Goal: Complete application form

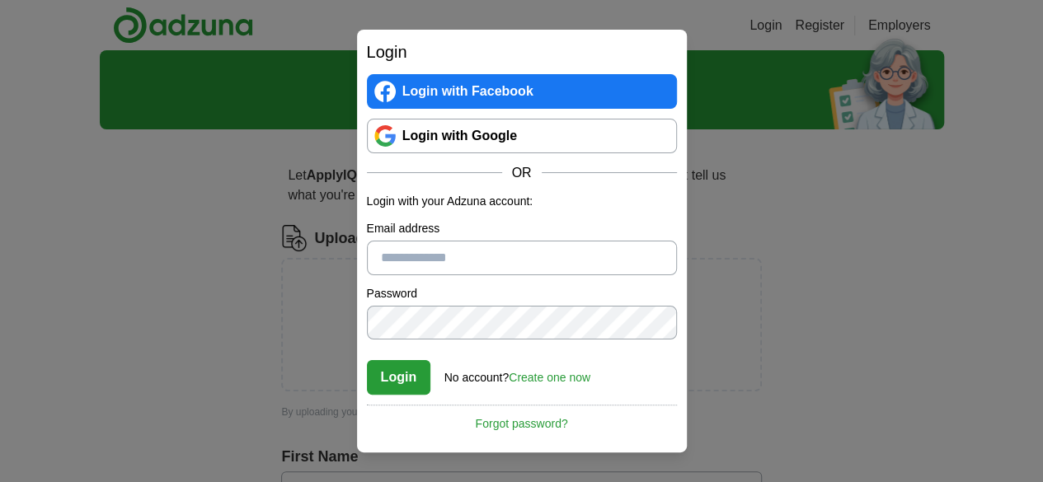
click at [464, 128] on link "Login with Google" at bounding box center [522, 136] width 310 height 35
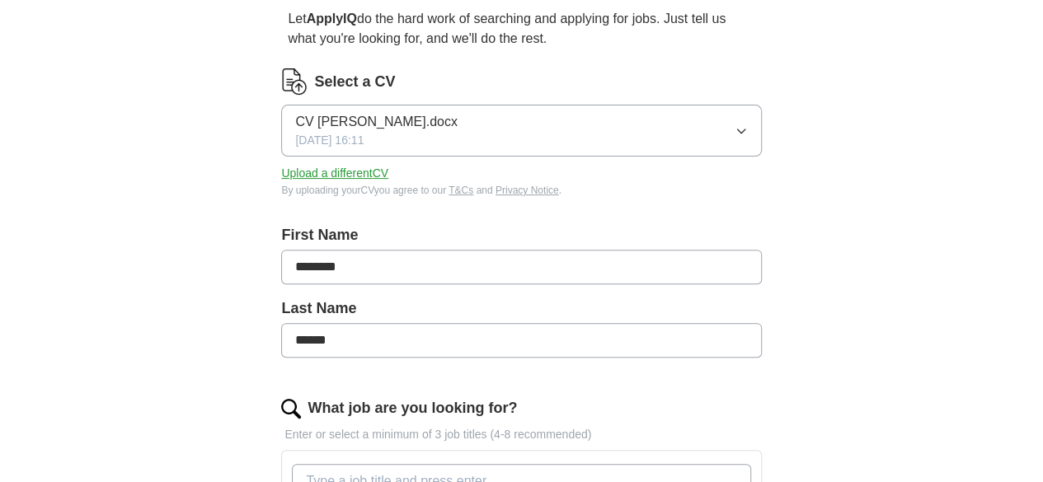
scroll to position [153, 0]
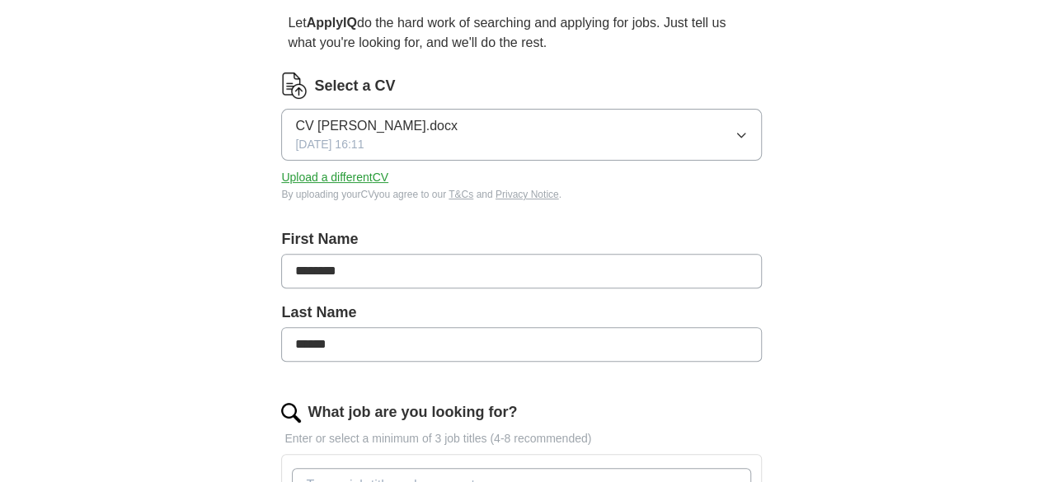
click at [600, 136] on button "CV MOHAMMED SOHAIL.docx 04/01/2025, 16:11" at bounding box center [521, 135] width 480 height 52
click at [577, 189] on div "CV MOHAMMED SOHAIL.docx ✓" at bounding box center [521, 183] width 452 height 22
click at [388, 179] on button "Upload a different CV" at bounding box center [334, 177] width 107 height 17
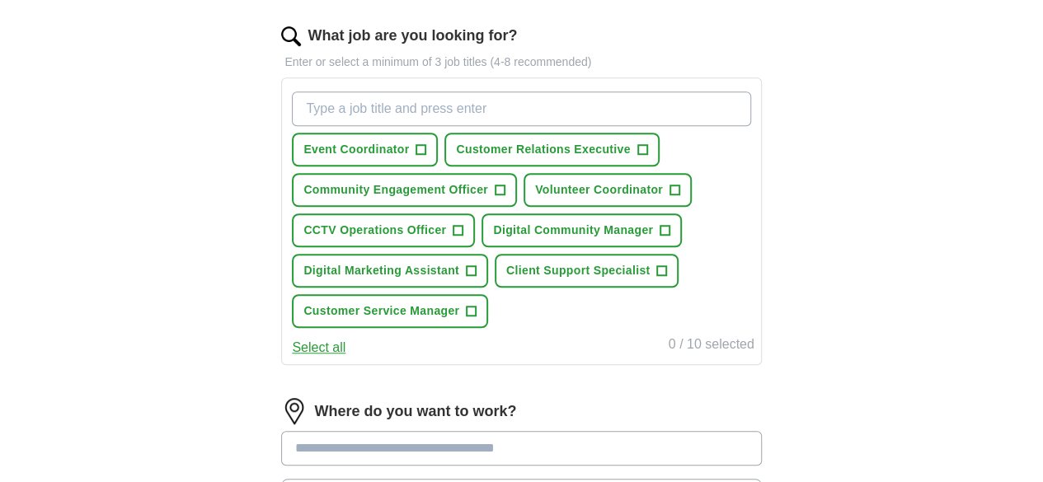
scroll to position [534, 0]
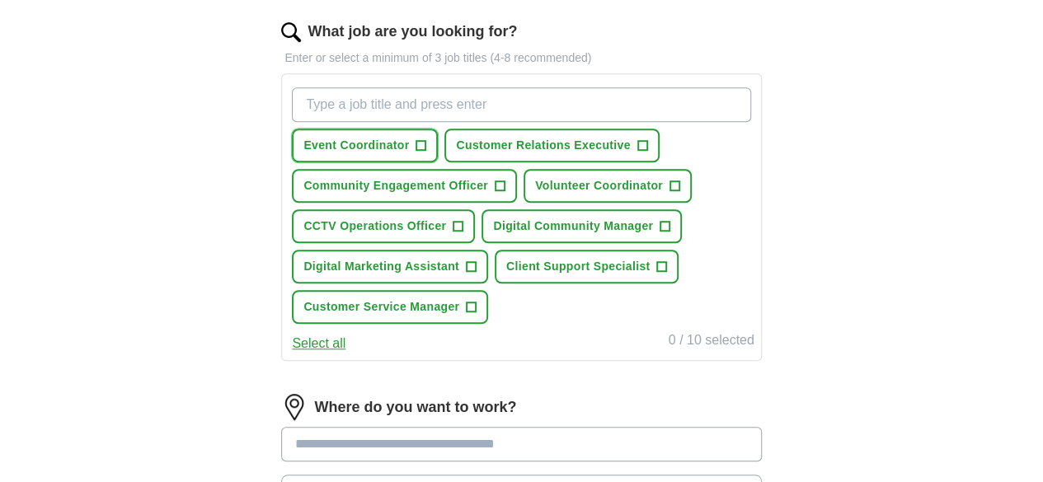
click at [409, 138] on span "Event Coordinator" at bounding box center [356, 145] width 106 height 17
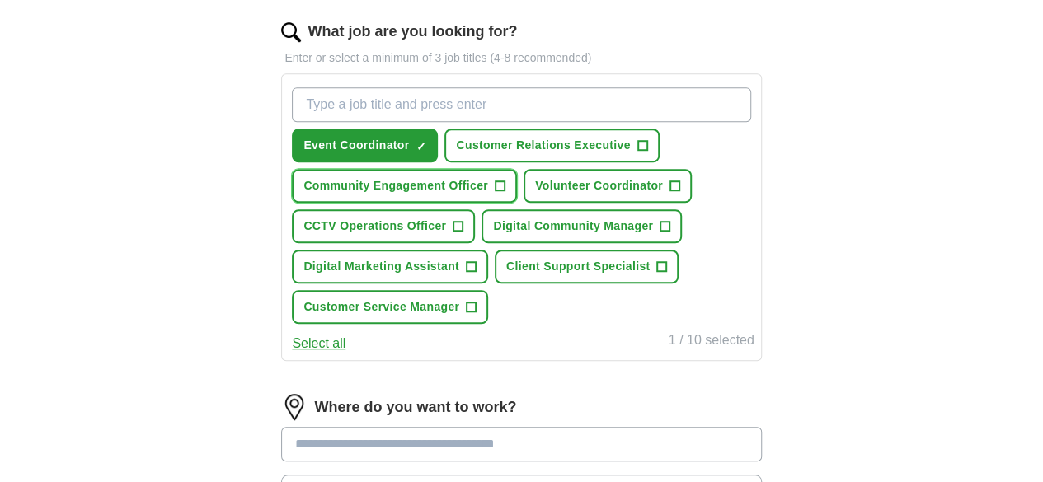
click at [436, 187] on span "Community Engagement Officer" at bounding box center [395, 185] width 185 height 17
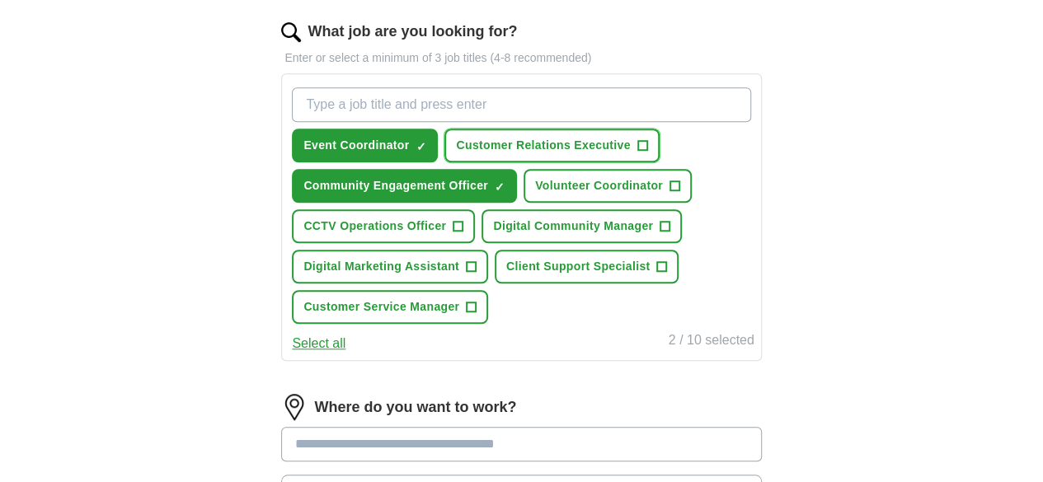
click at [595, 139] on span "Customer Relations Executive" at bounding box center [543, 145] width 174 height 17
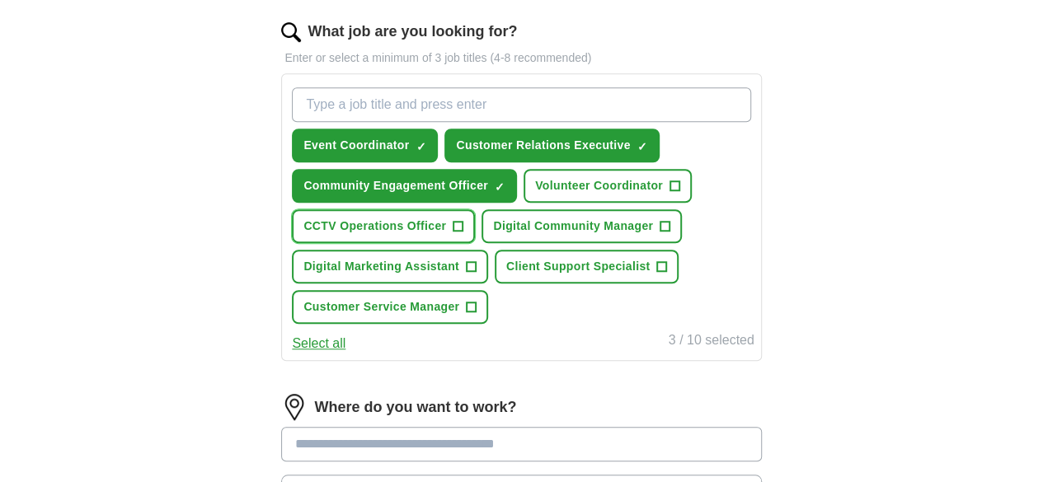
click at [475, 238] on button "CCTV Operations Officer +" at bounding box center [383, 226] width 183 height 34
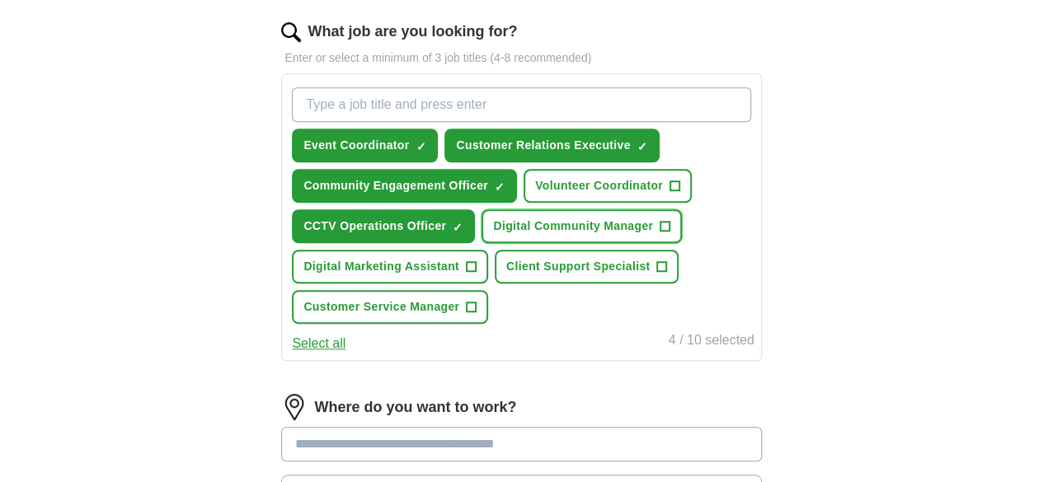
click at [493, 235] on span "Digital Community Manager" at bounding box center [573, 226] width 160 height 17
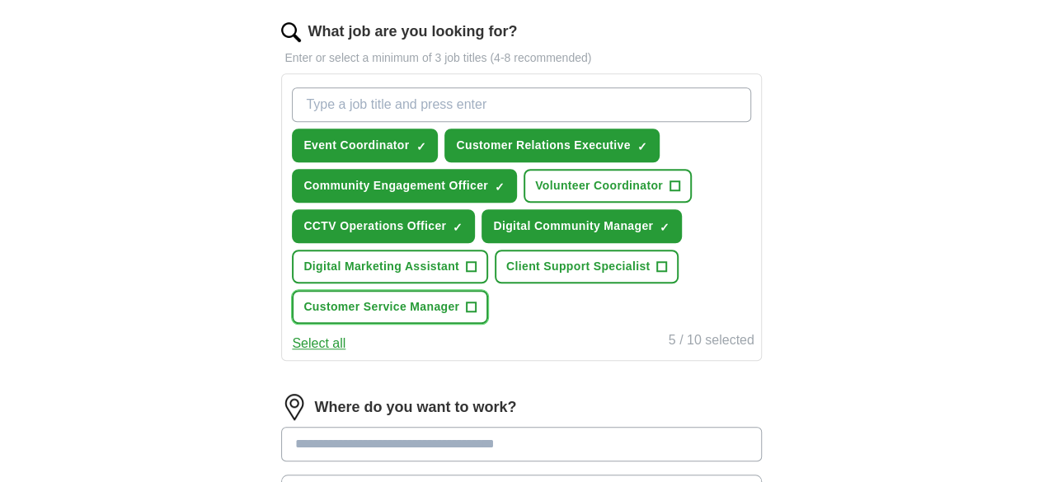
click at [452, 316] on span "Customer Service Manager" at bounding box center [381, 307] width 156 height 17
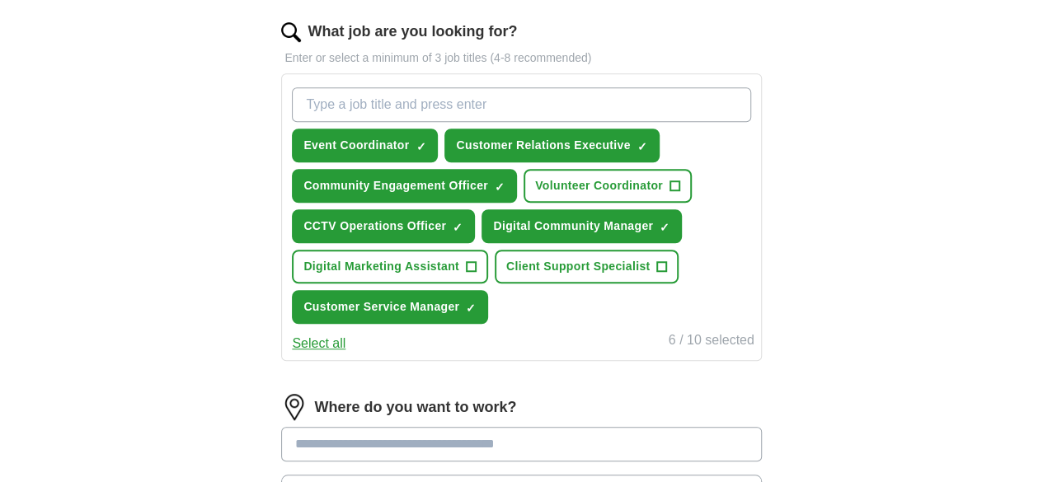
click at [346, 354] on button "Select all" at bounding box center [319, 344] width 54 height 20
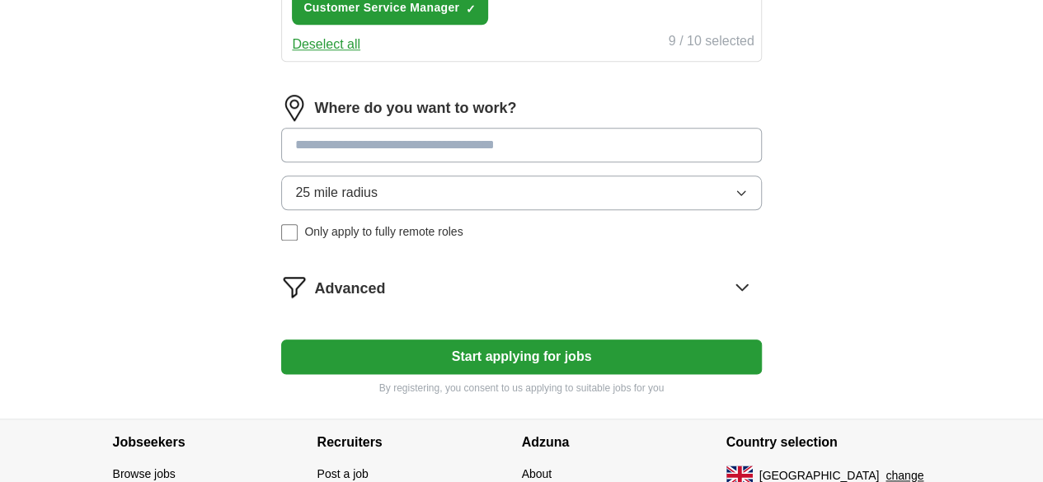
scroll to position [837, 0]
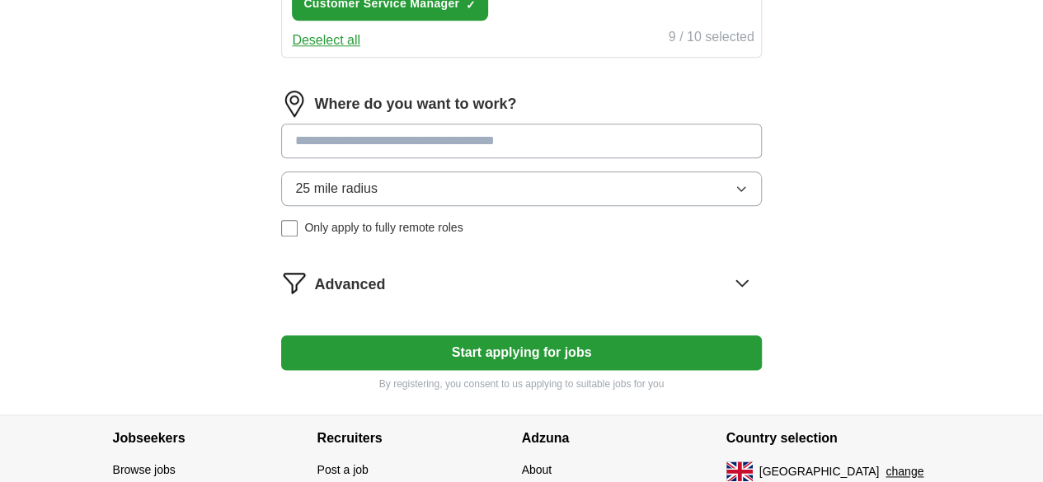
click at [562, 158] on input at bounding box center [521, 141] width 480 height 35
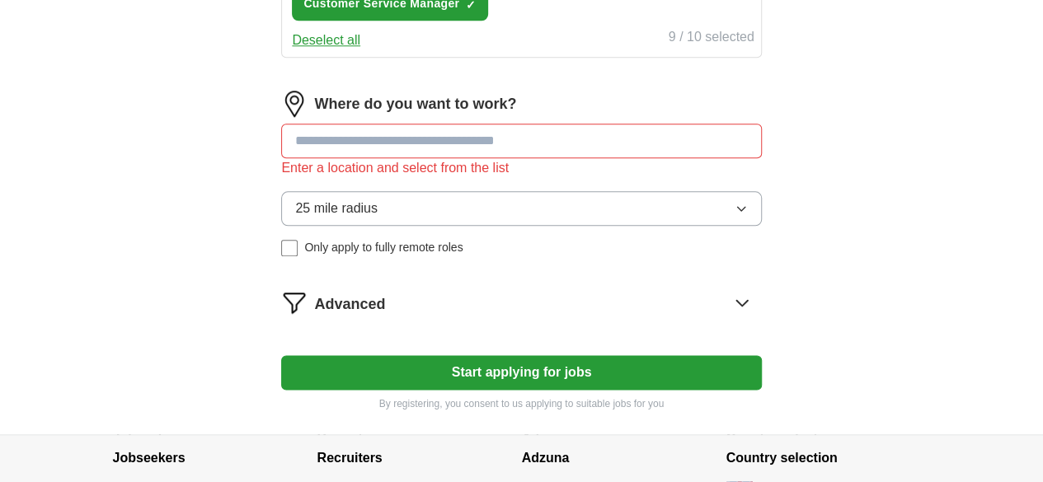
click at [529, 226] on button "25 mile radius" at bounding box center [521, 208] width 480 height 35
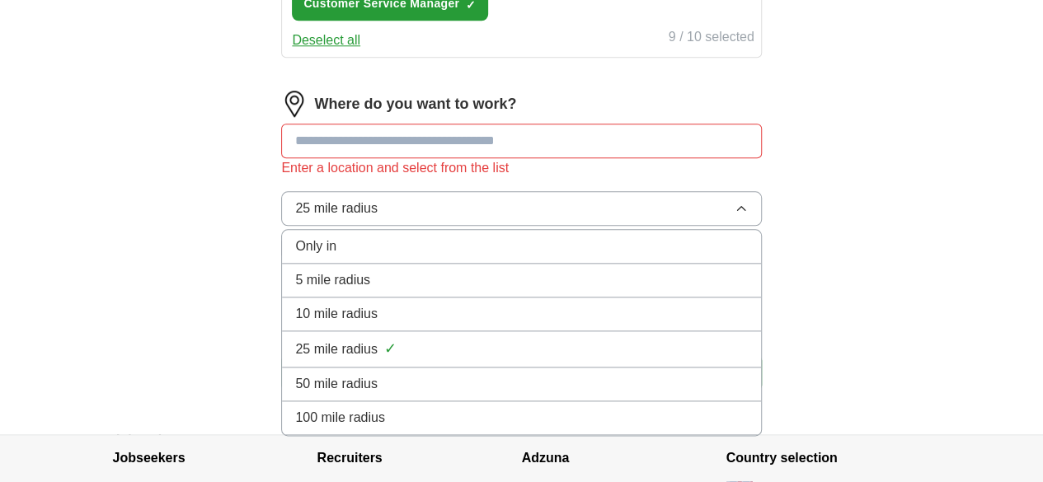
click at [429, 158] on input at bounding box center [521, 141] width 480 height 35
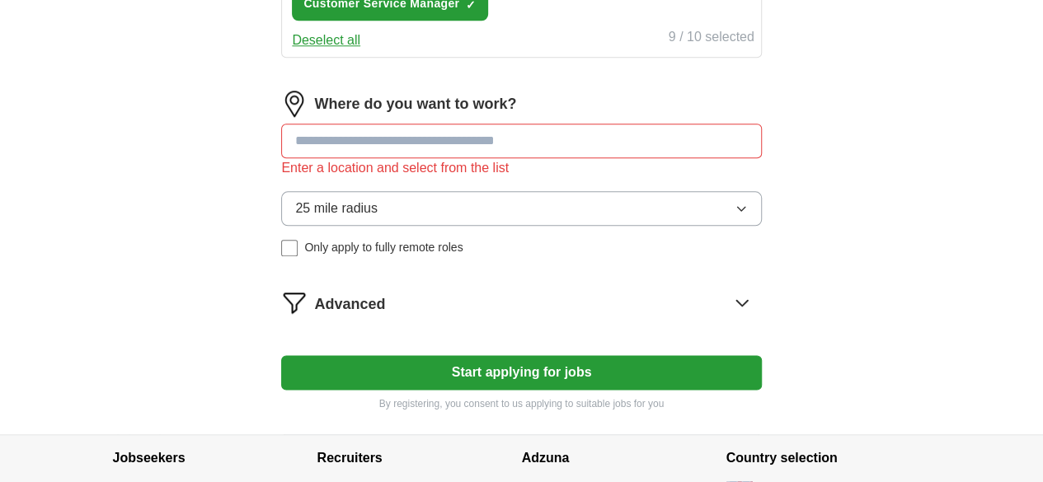
click at [430, 158] on input at bounding box center [521, 141] width 480 height 35
click at [432, 226] on button "25 mile radius" at bounding box center [521, 208] width 480 height 35
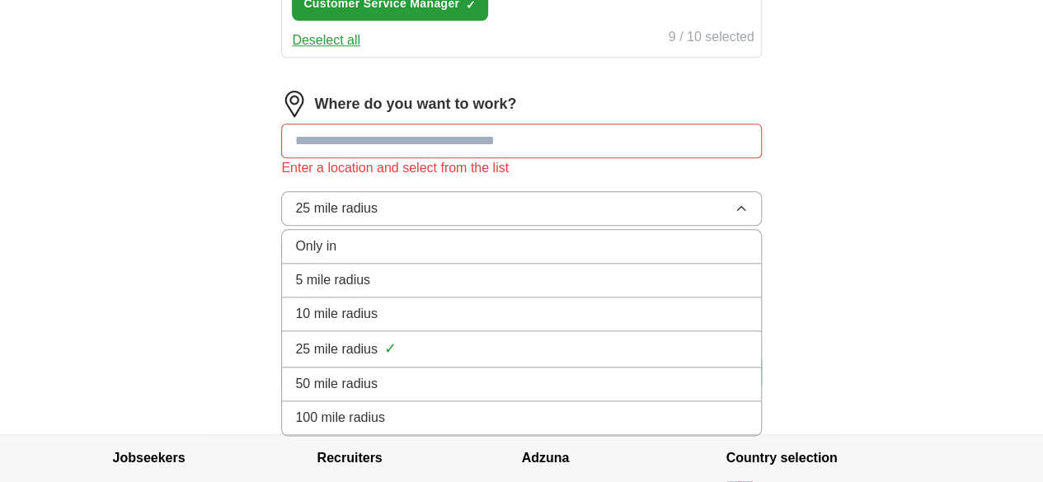
click at [378, 324] on span "10 mile radius" at bounding box center [336, 314] width 82 height 20
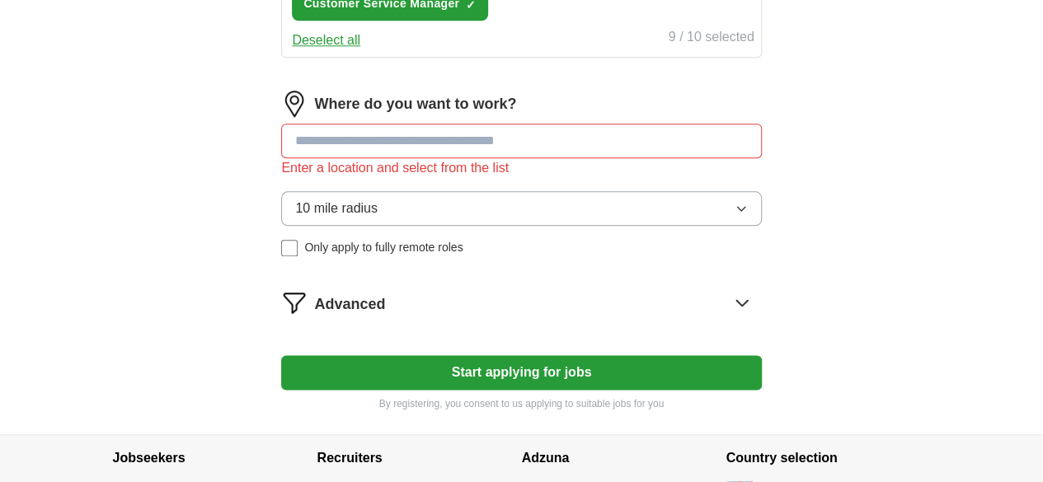
click at [429, 158] on input at bounding box center [521, 141] width 480 height 35
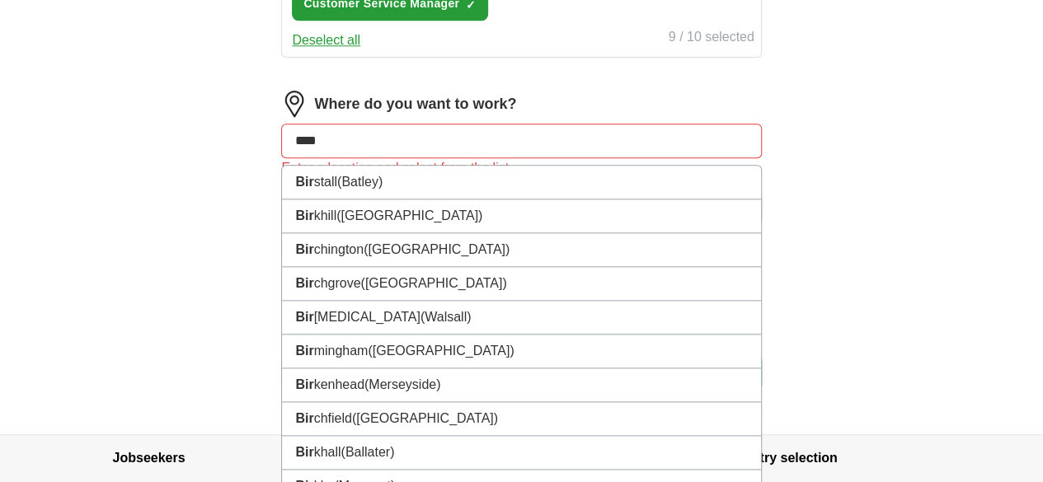
type input "*****"
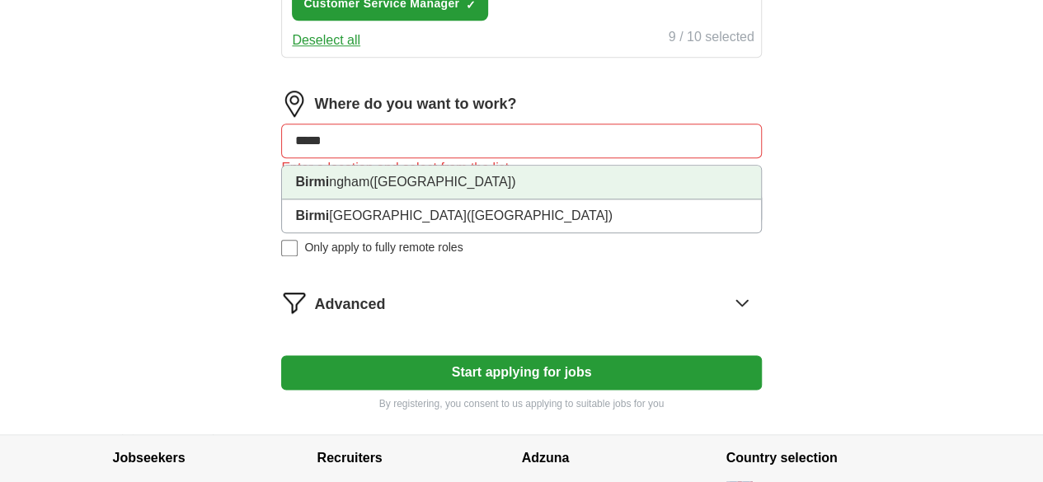
click at [435, 200] on li "Birmi ngham (West Midlands)" at bounding box center [521, 183] width 478 height 34
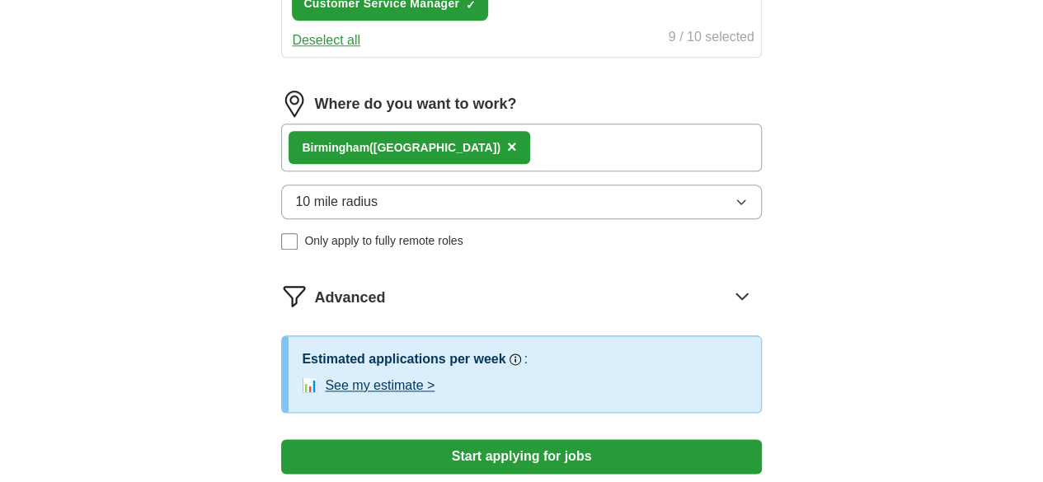
click at [591, 172] on div "Birmi ngham (West Midlands) ×" at bounding box center [521, 148] width 480 height 48
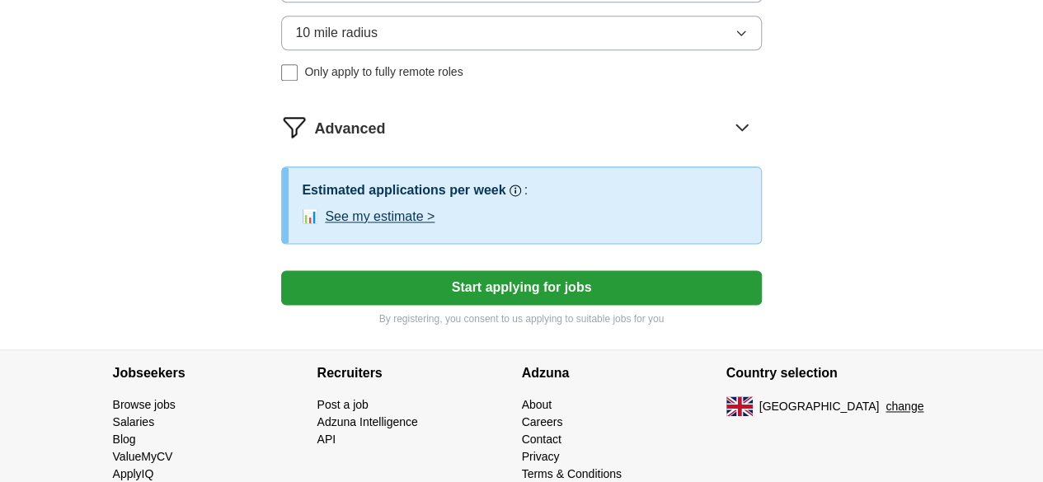
scroll to position [1044, 0]
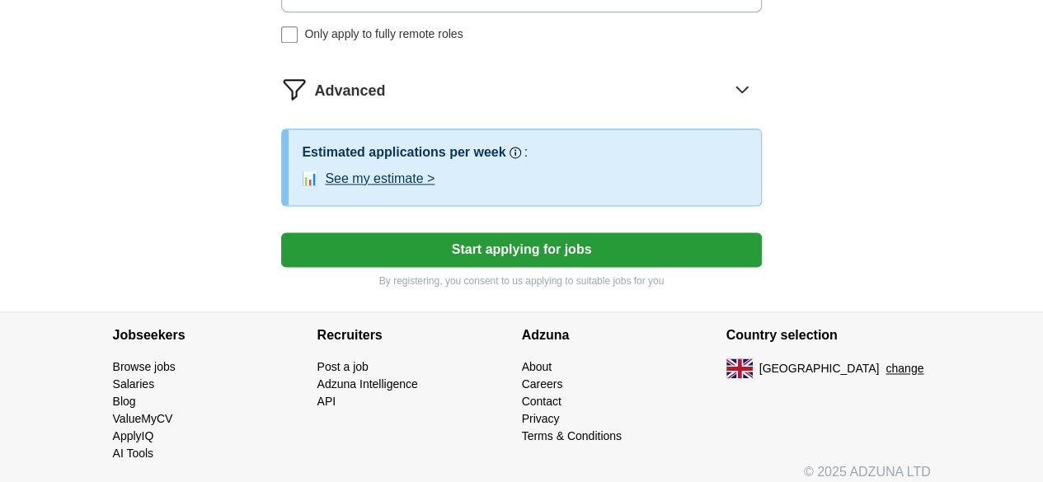
click at [566, 267] on button "Start applying for jobs" at bounding box center [521, 250] width 480 height 35
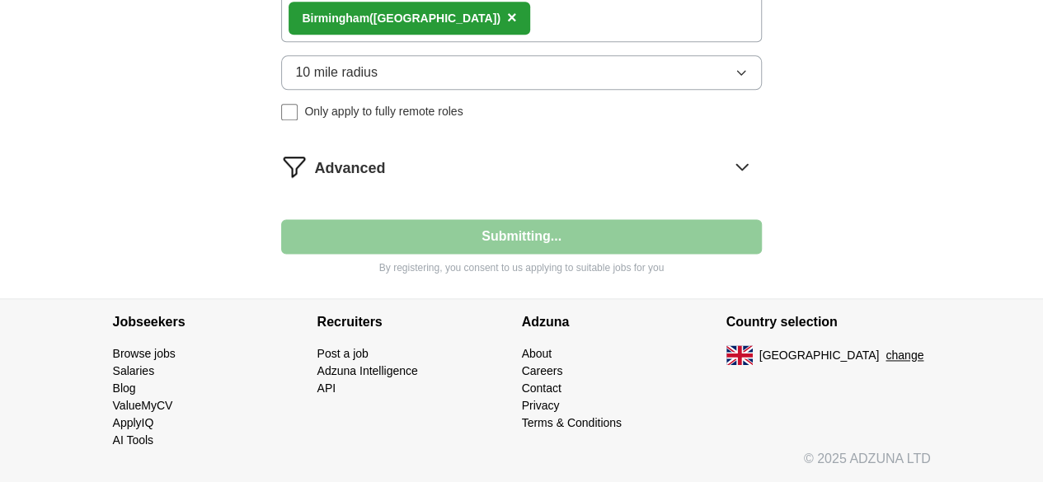
scroll to position [1042, 0]
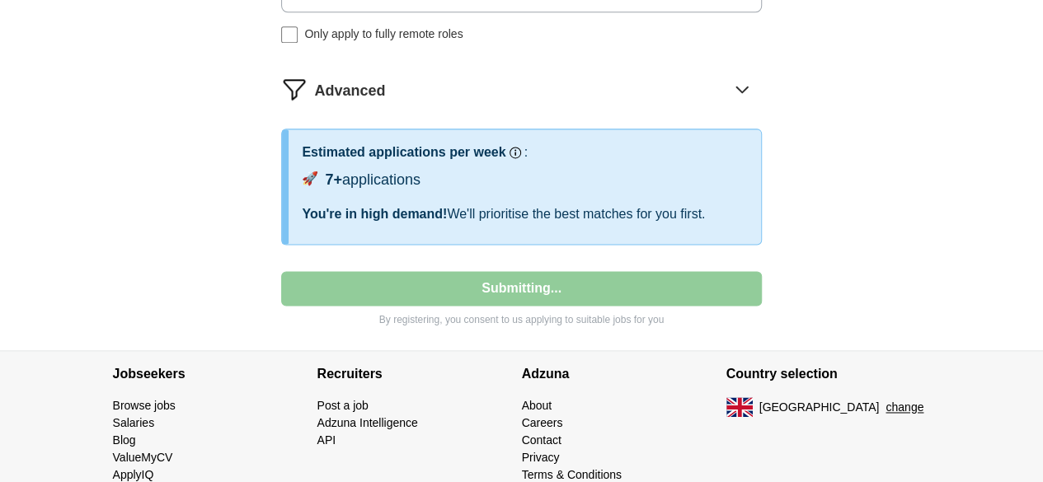
select select "**"
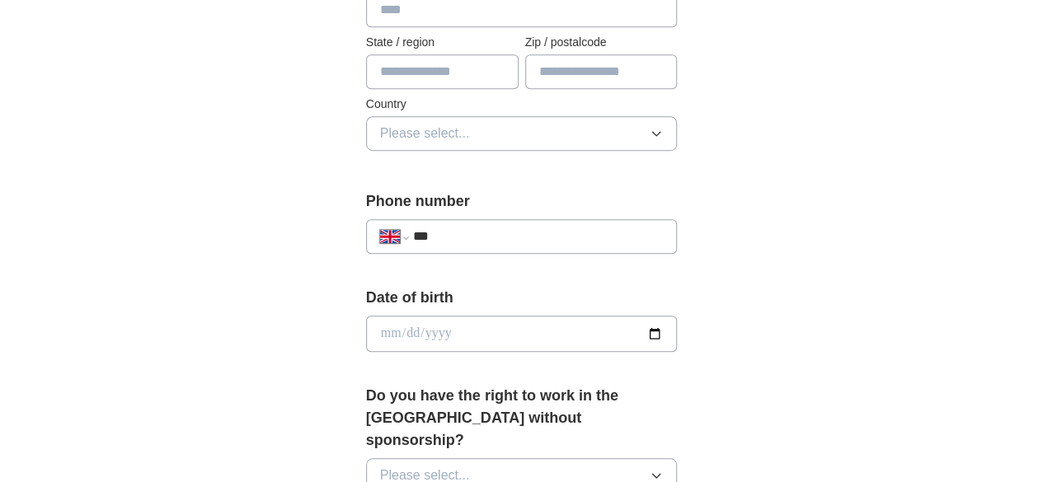
scroll to position [503, 0]
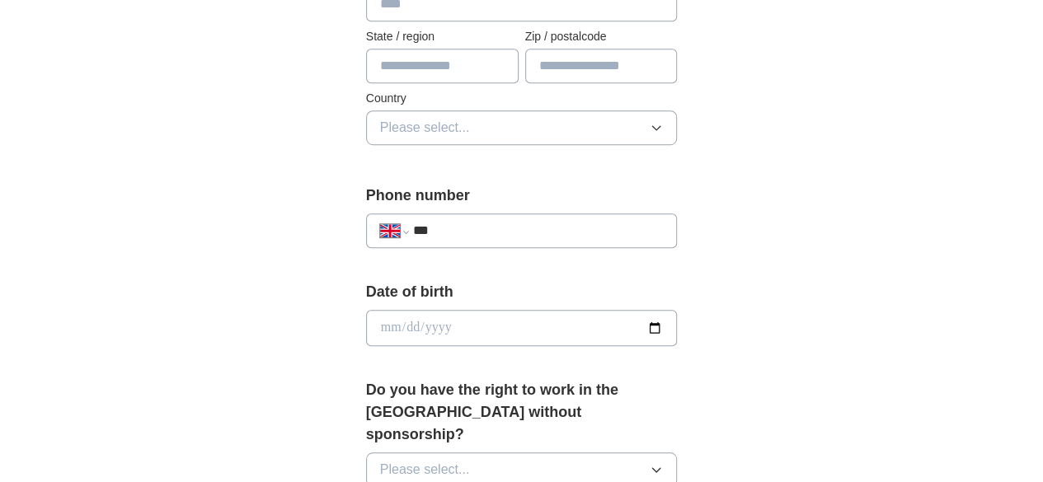
click at [576, 234] on input "***" at bounding box center [538, 231] width 251 height 20
type input "**********"
click at [478, 327] on input "date" at bounding box center [522, 328] width 312 height 36
type input "**********"
click at [915, 331] on div "**********" at bounding box center [522, 319] width 845 height 1544
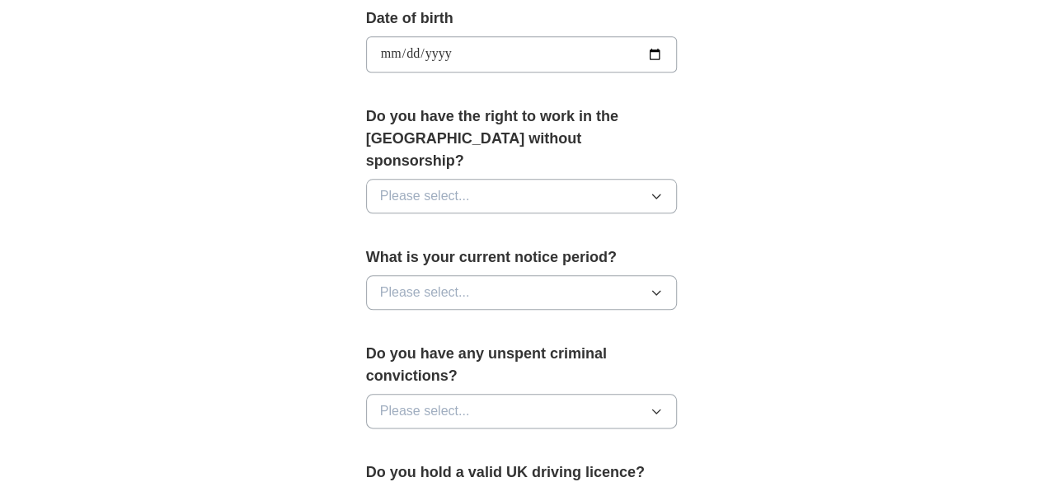
scroll to position [779, 0]
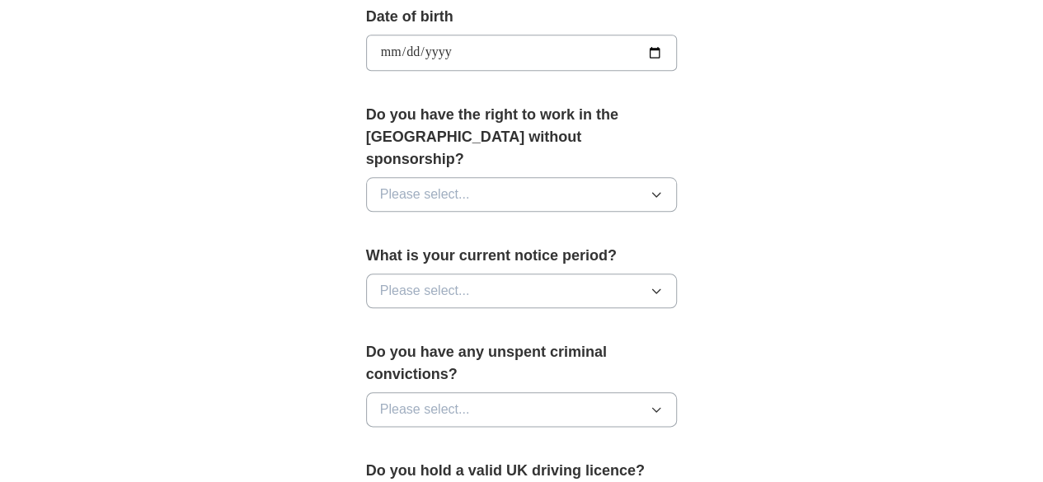
click at [643, 177] on button "Please select..." at bounding box center [522, 194] width 312 height 35
click at [572, 216] on li "Yes" at bounding box center [522, 233] width 310 height 34
click at [628, 274] on button "Please select..." at bounding box center [522, 291] width 312 height 35
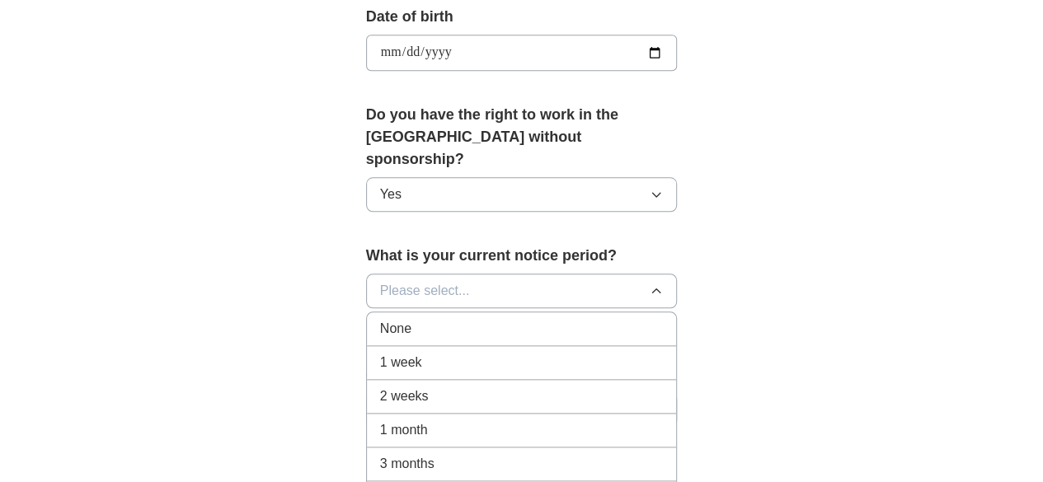
click at [485, 319] on div "None" at bounding box center [522, 329] width 284 height 20
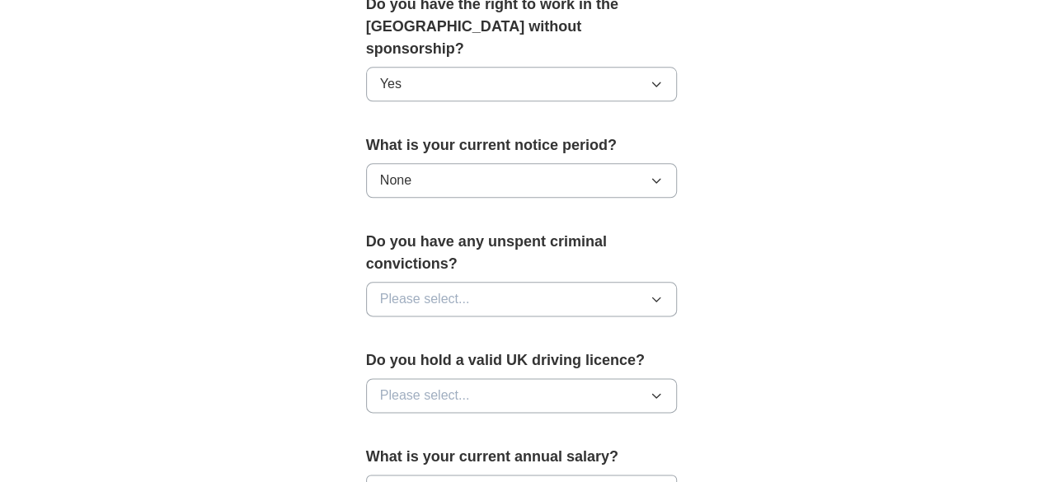
scroll to position [893, 0]
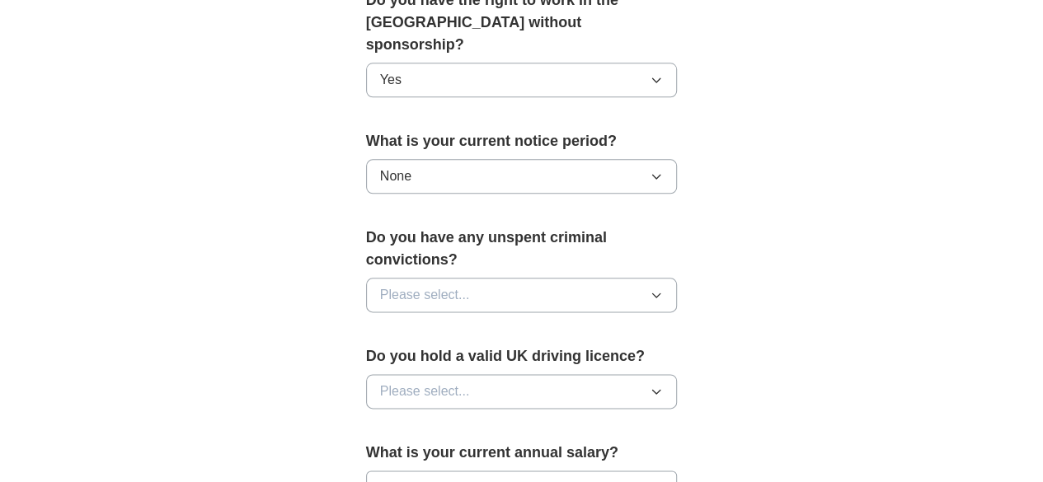
click at [650, 278] on button "Please select..." at bounding box center [522, 295] width 312 height 35
click at [503, 357] on div "No" at bounding box center [522, 367] width 284 height 20
click at [652, 374] on button "Please select..." at bounding box center [522, 391] width 312 height 35
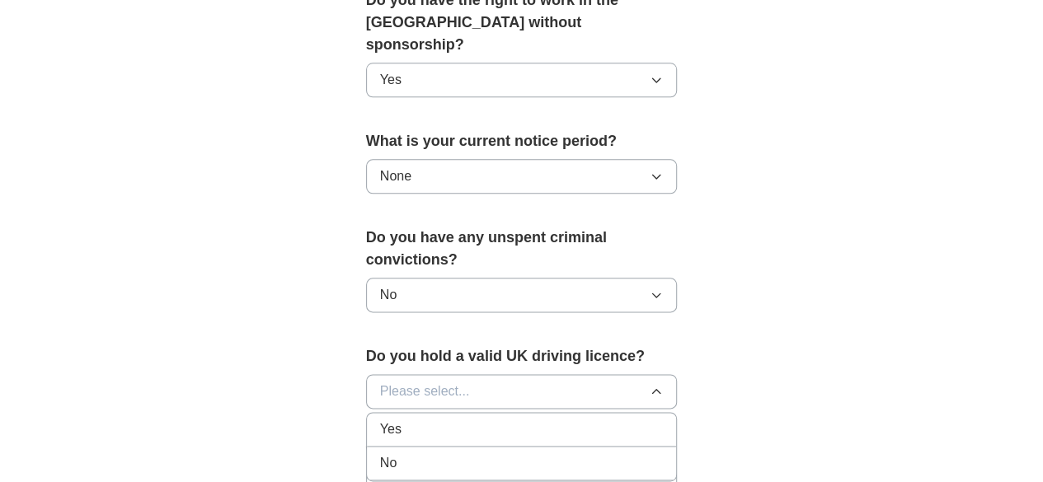
click at [515, 420] on div "Yes" at bounding box center [522, 430] width 284 height 20
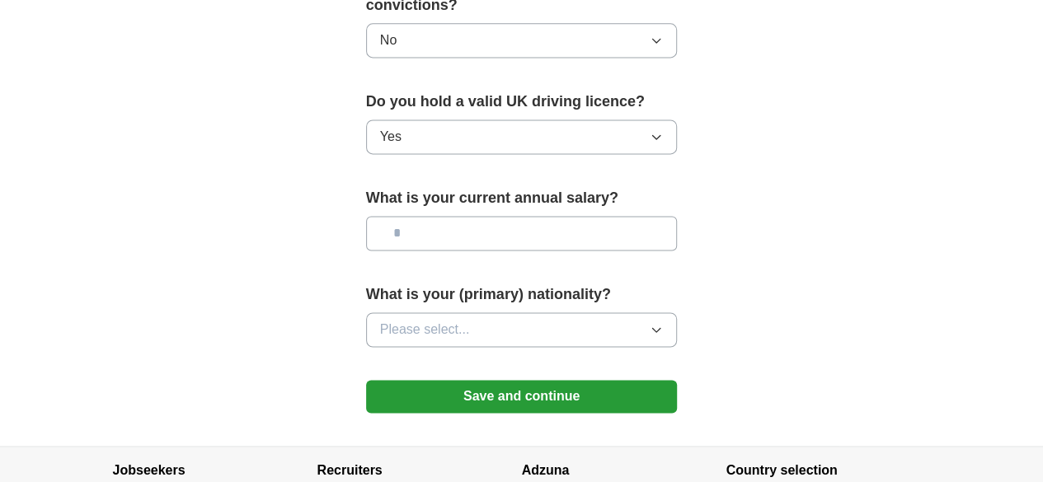
scroll to position [1158, 0]
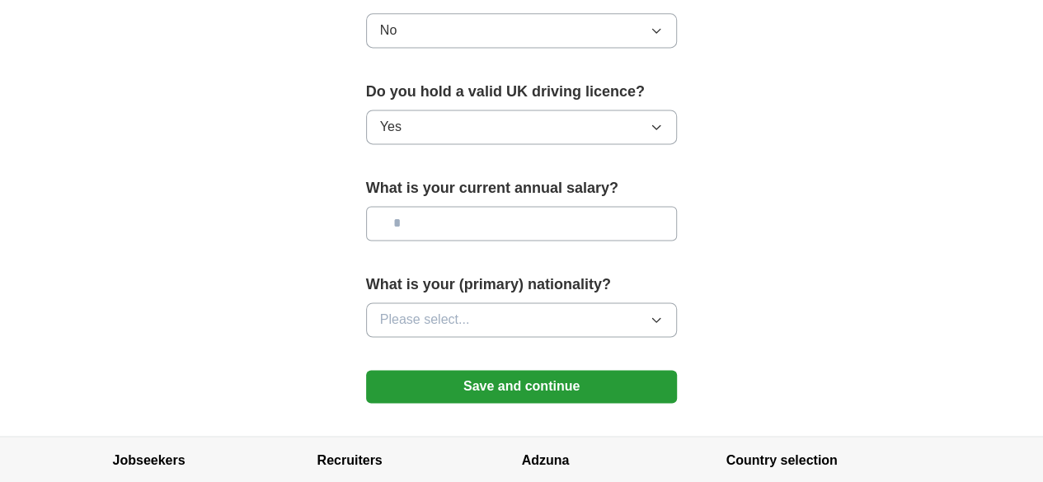
click at [616, 303] on button "Please select..." at bounding box center [522, 320] width 312 height 35
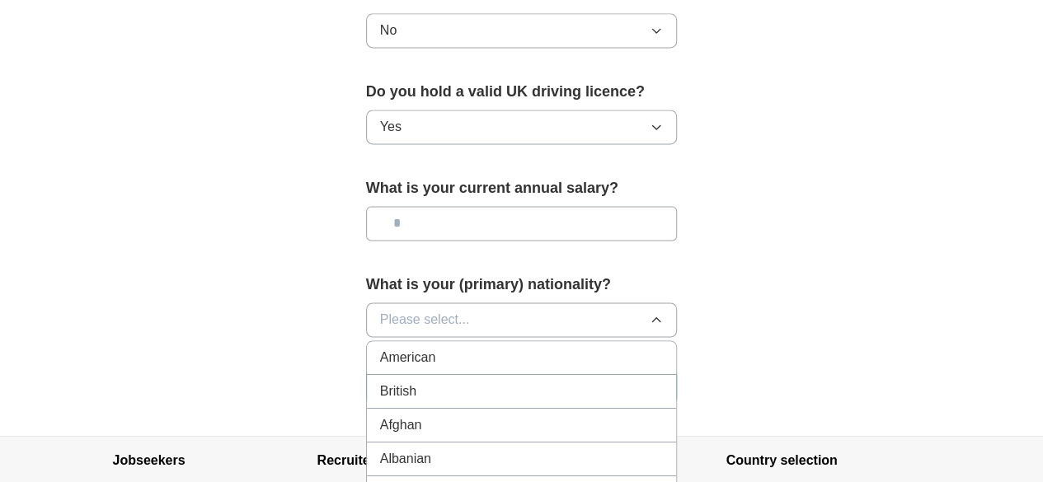
click at [462, 382] on div "British" at bounding box center [522, 392] width 284 height 20
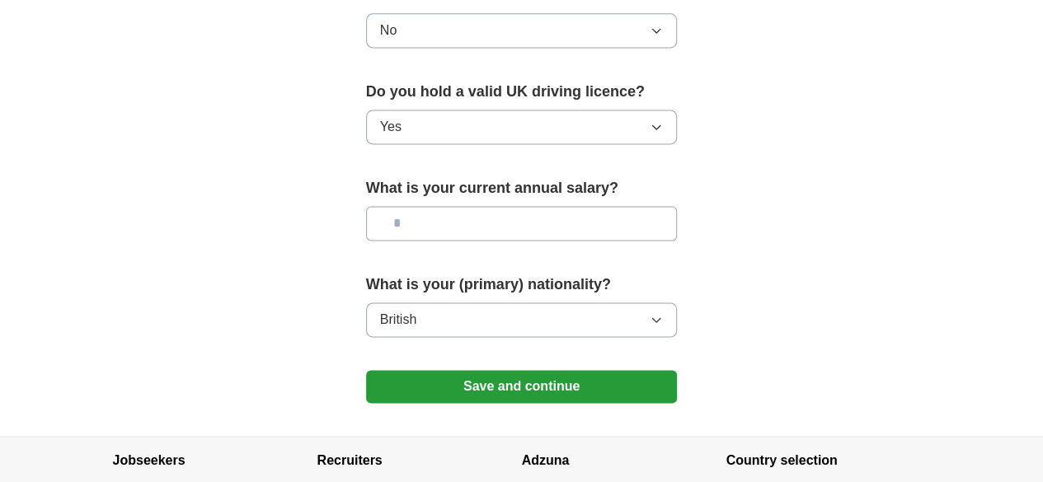
click at [491, 370] on button "Save and continue" at bounding box center [522, 386] width 312 height 33
